Goal: Information Seeking & Learning: Learn about a topic

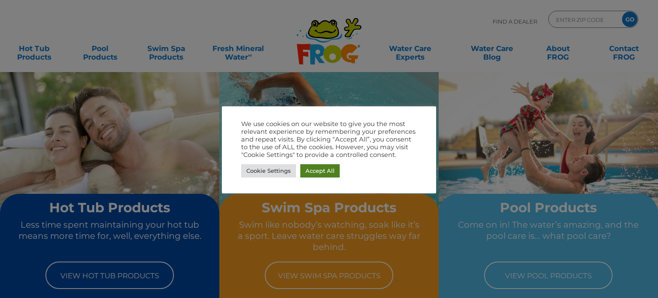
click at [309, 171] on link "Accept All" at bounding box center [319, 170] width 39 height 13
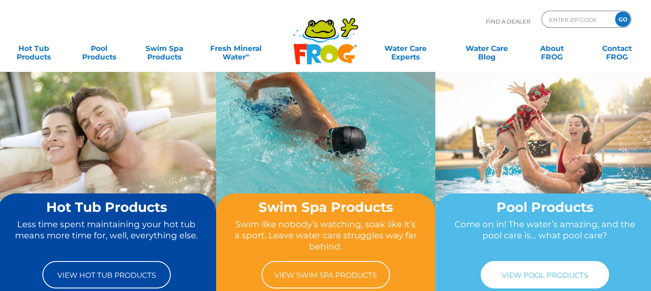
click at [522, 279] on link "View Pool Products" at bounding box center [545, 274] width 128 height 27
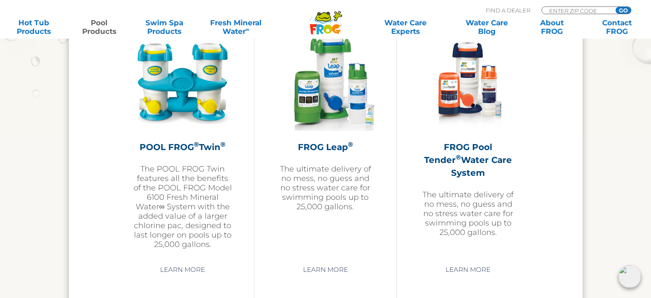
scroll to position [1573, 0]
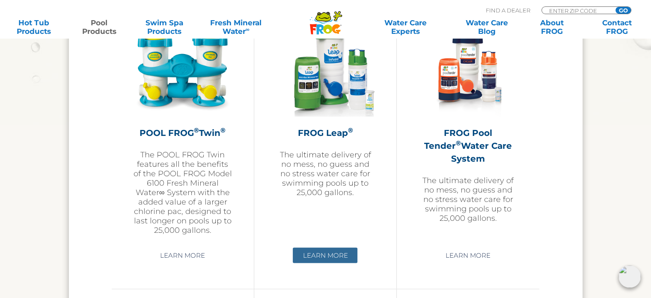
click at [331, 248] on link "Learn More" at bounding box center [325, 254] width 65 height 15
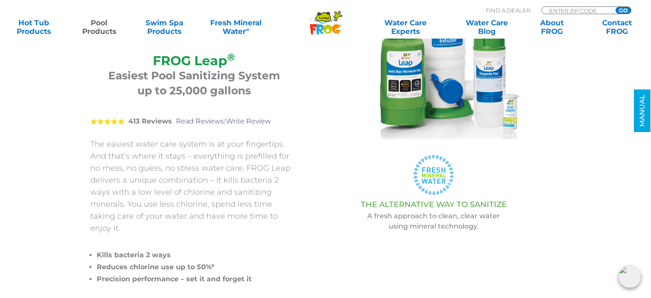
scroll to position [133, 0]
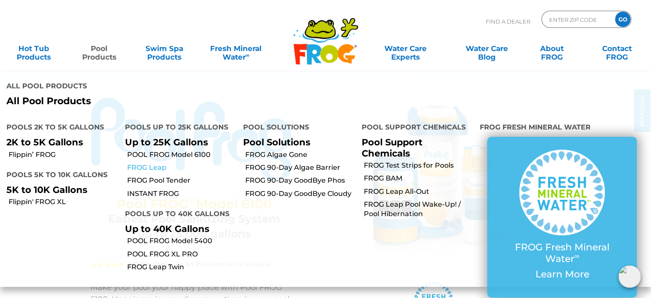
click at [151, 169] on link "FROG Leap" at bounding box center [182, 167] width 110 height 9
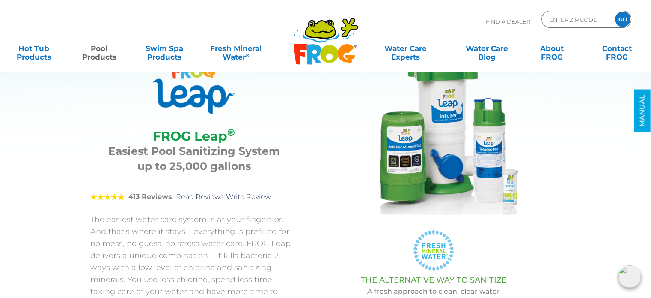
scroll to position [34, 0]
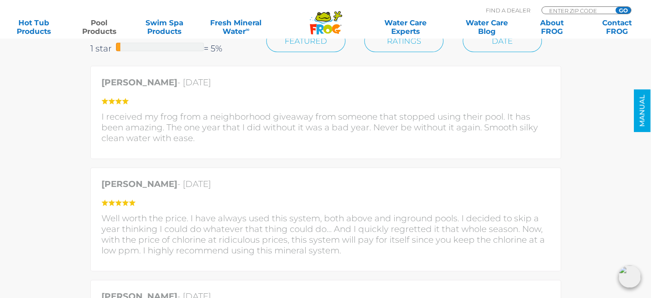
scroll to position [1563, 0]
